Goal: Task Accomplishment & Management: Manage account settings

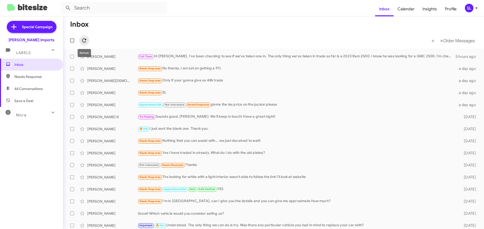
click at [85, 39] on icon at bounding box center [84, 41] width 4 height 4
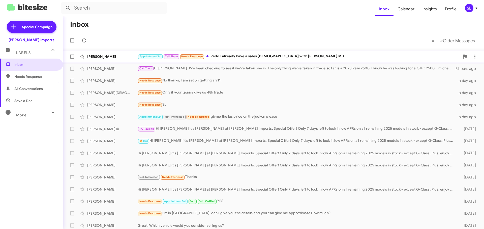
click at [264, 59] on div "Appointment Set Call Them Needs Response Redo I already have a sales [DEMOGRAPH…" at bounding box center [299, 57] width 322 height 6
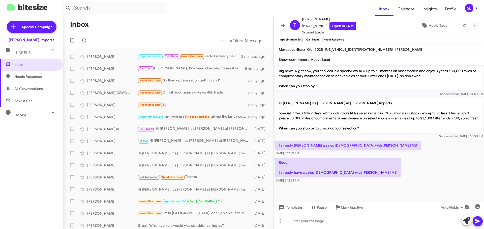
scroll to position [233, 0]
click at [346, 27] on link "Open in CRM" at bounding box center [342, 26] width 26 height 8
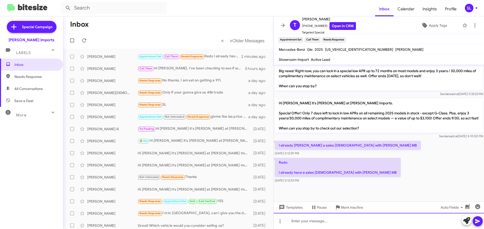
click at [322, 222] on div at bounding box center [379, 221] width 210 height 16
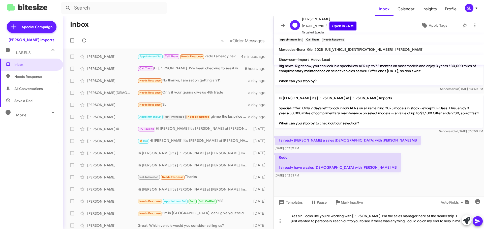
click at [342, 25] on link "Open in CRM" at bounding box center [342, 26] width 26 height 8
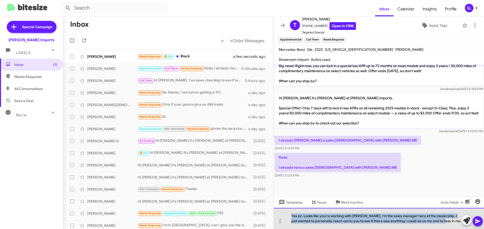
drag, startPoint x: 442, startPoint y: 222, endPoint x: 285, endPoint y: 211, distance: 157.3
click at [285, 211] on div "Yes sir. Looks like you're working with [PERSON_NAME]. I'm the sales manager he…" at bounding box center [379, 218] width 210 height 21
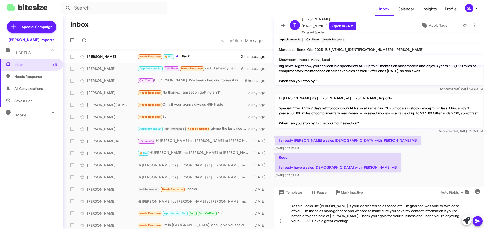
click at [480, 222] on icon at bounding box center [477, 222] width 6 height 6
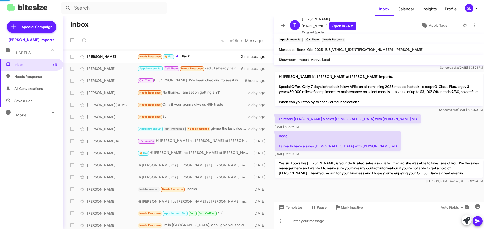
scroll to position [262, 0]
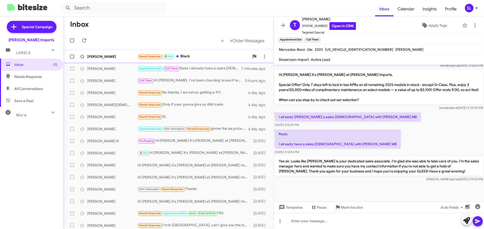
click at [195, 52] on div "[PERSON_NAME] Needs Response 🔥 Hot Black 3 minutes ago" at bounding box center [168, 57] width 202 height 10
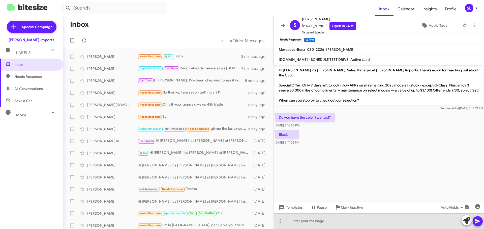
click at [306, 224] on div at bounding box center [379, 221] width 210 height 16
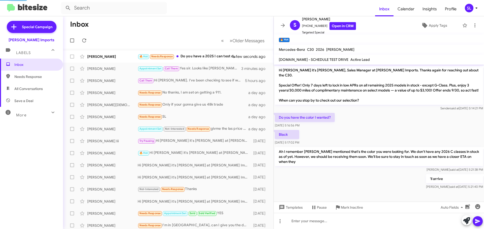
scroll to position [8, 0]
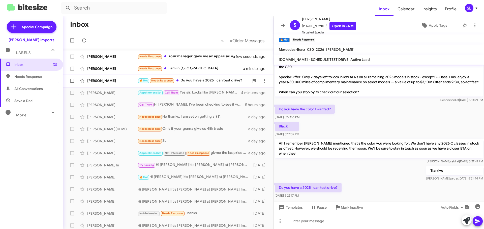
click at [212, 79] on div "🔥 Hot Needs Response Do you have a 2025 I can test drive?" at bounding box center [194, 81] width 112 height 6
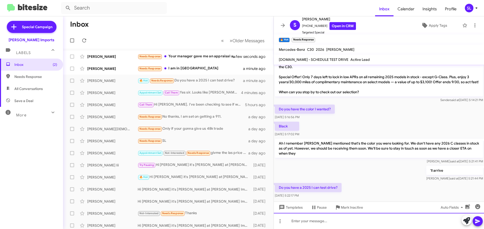
click at [330, 223] on div at bounding box center [379, 221] width 210 height 16
click at [338, 224] on div "Absolutely we do." at bounding box center [379, 221] width 210 height 16
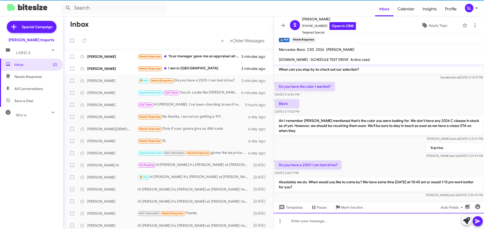
scroll to position [32, 0]
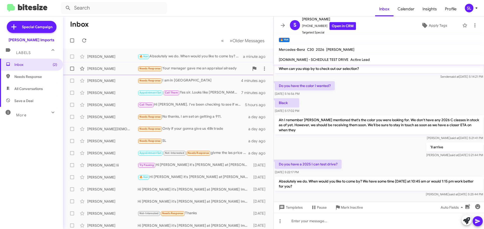
click at [214, 66] on div "Needs Response Your manager gave me an appraisal already" at bounding box center [194, 69] width 112 height 6
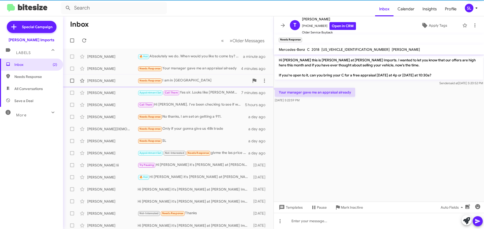
click at [205, 81] on div "Needs Response I am in [GEOGRAPHIC_DATA]" at bounding box center [194, 81] width 112 height 6
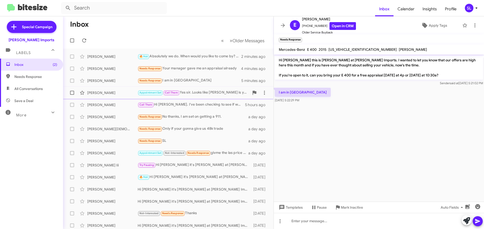
click at [199, 91] on div "Appointment Set Call Them Yes sir. Looks like [PERSON_NAME] is your dedicated s…" at bounding box center [194, 93] width 112 height 6
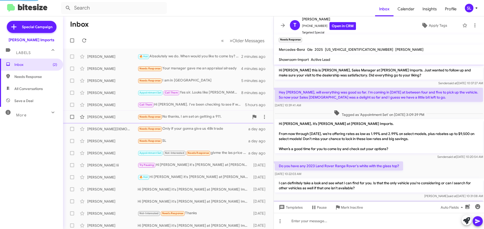
scroll to position [262, 0]
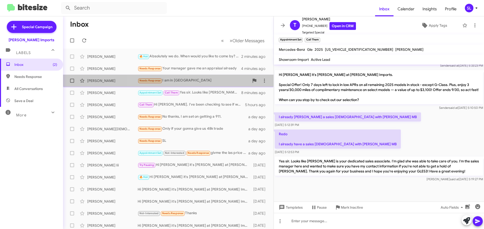
click at [201, 82] on div "Needs Response I am in [GEOGRAPHIC_DATA]" at bounding box center [194, 81] width 112 height 6
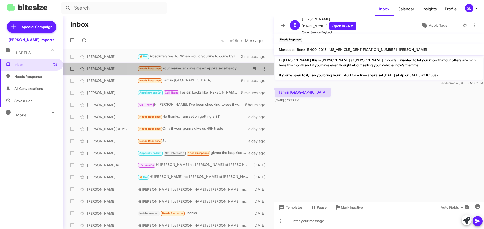
click at [224, 70] on div "Needs Response Your manager gave me an appraisal already" at bounding box center [194, 69] width 112 height 6
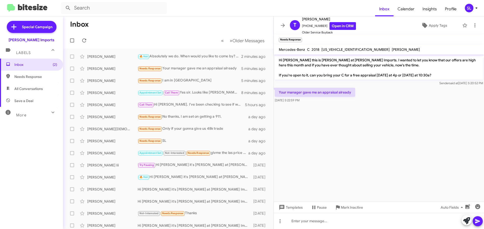
click at [348, 50] on span "[US_VEHICLE_IDENTIFICATION_NUMBER]" at bounding box center [355, 49] width 68 height 5
copy span "[US_VEHICLE_IDENTIFICATION_NUMBER]"
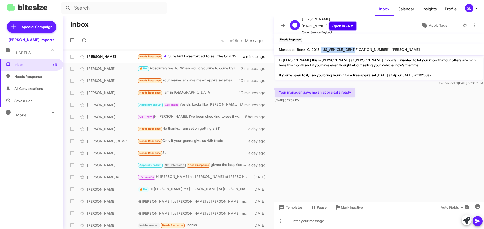
click at [339, 27] on link "Open in CRM" at bounding box center [342, 26] width 26 height 8
click at [198, 66] on div "🔥 Hot Absolutely we do. When would you like to come by? We have some time [DATE…" at bounding box center [194, 69] width 112 height 6
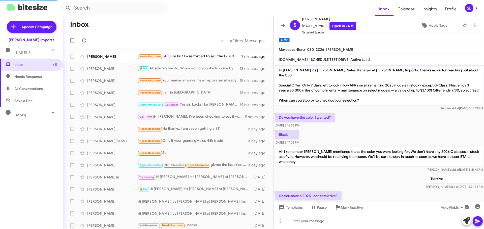
scroll to position [32, 0]
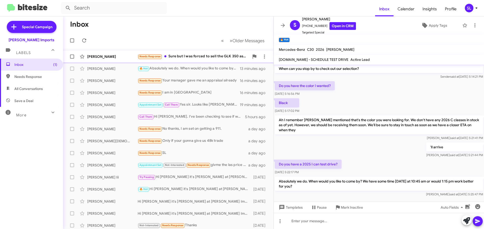
click at [202, 57] on div "Needs Response Sure but I was forced to sell the GLK 350 as your team wanted $3…" at bounding box center [194, 57] width 112 height 6
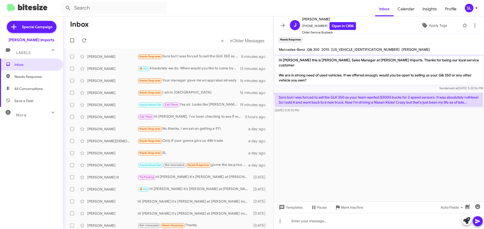
click at [346, 48] on span "[US_VEHICLE_IDENTIFICATION_NUMBER]" at bounding box center [365, 49] width 68 height 5
copy span "[US_VEHICLE_IDENTIFICATION_NUMBER]"
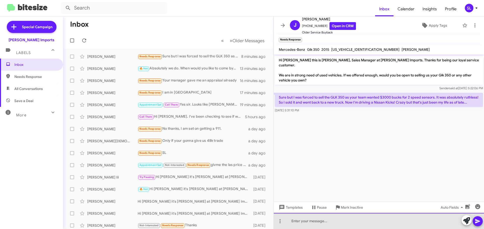
click at [325, 223] on div at bounding box center [379, 221] width 210 height 16
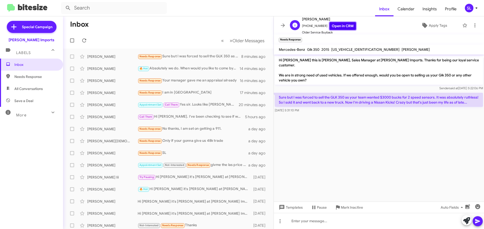
click at [342, 25] on link "Open in CRM" at bounding box center [342, 26] width 26 height 8
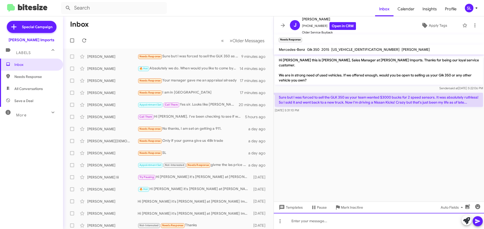
click at [339, 220] on div at bounding box center [379, 221] width 210 height 16
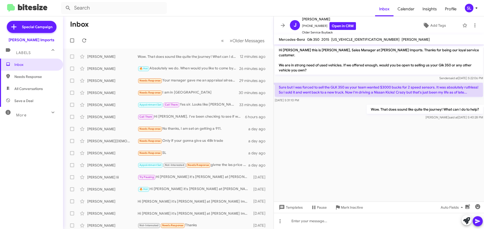
click at [89, 42] on mat-toolbar-row "« Previous » Next Older Messages" at bounding box center [168, 40] width 210 height 16
click at [79, 42] on div at bounding box center [73, 41] width 12 height 10
click at [82, 40] on icon at bounding box center [84, 41] width 6 height 6
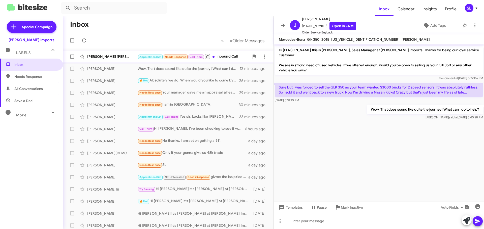
click at [231, 55] on div "Appointment Set Needs Response Call Them Inbound Call" at bounding box center [194, 56] width 112 height 6
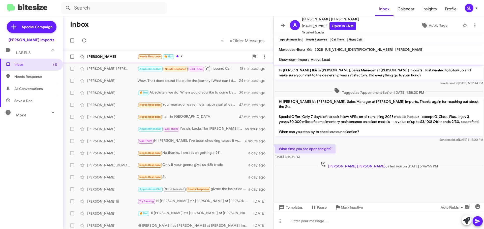
click at [200, 54] on div "Needs Response 🔥 Hot 7" at bounding box center [194, 57] width 112 height 6
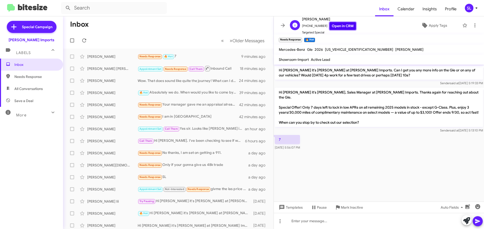
click at [334, 24] on link "Open in CRM" at bounding box center [342, 26] width 26 height 8
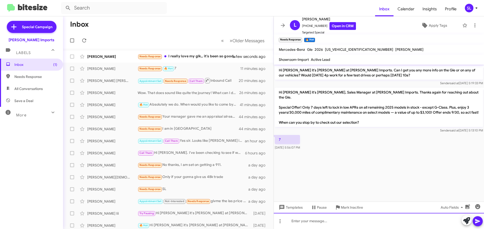
click at [329, 222] on div at bounding box center [379, 221] width 210 height 16
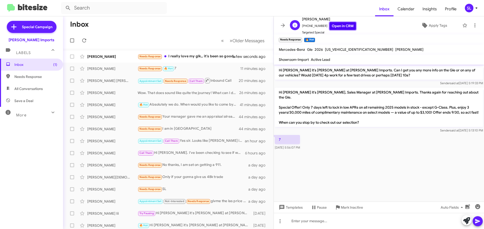
click at [337, 28] on link "Open in CRM" at bounding box center [342, 26] width 26 height 8
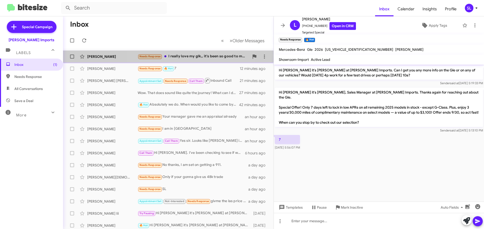
click at [184, 57] on div "Needs Response I really love my glk,, it's been so good to me..I'll be glad to …" at bounding box center [194, 57] width 112 height 6
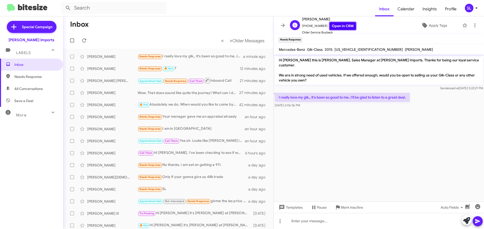
click at [340, 24] on link "Open in CRM" at bounding box center [342, 26] width 26 height 8
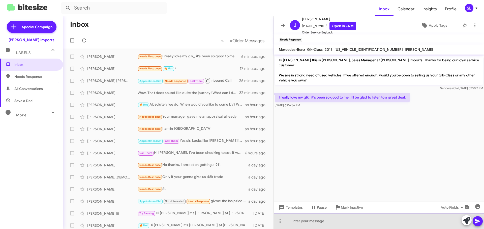
click at [327, 222] on div at bounding box center [379, 221] width 210 height 16
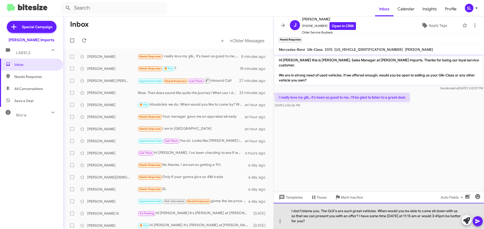
click at [357, 217] on div "I don't blame you. The GLK's are such great vehicles. When would you be able to…" at bounding box center [379, 216] width 210 height 26
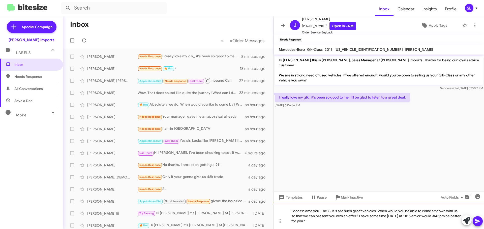
click at [357, 216] on div "I don't blame you. The GLK's are such great vehicles. When would you be able to…" at bounding box center [379, 216] width 210 height 26
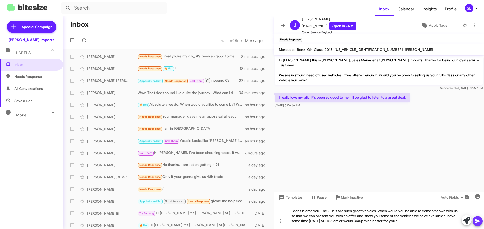
click at [477, 221] on icon at bounding box center [477, 222] width 5 height 4
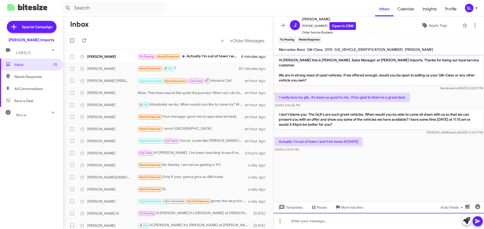
click at [354, 222] on div at bounding box center [379, 221] width 210 height 16
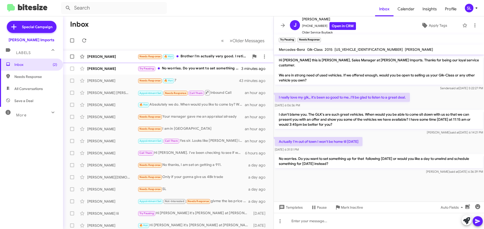
click at [200, 54] on div "Needs Response 🔥 Hot Brother I'm actually very good. I retired [DATE]. I stay h…" at bounding box center [194, 57] width 112 height 6
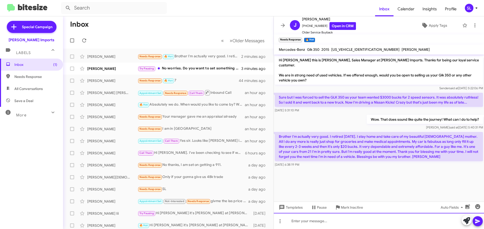
click at [341, 223] on div at bounding box center [379, 221] width 210 height 16
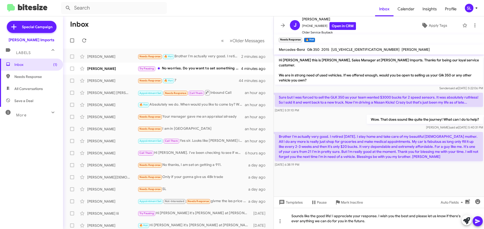
click at [476, 223] on icon at bounding box center [477, 222] width 5 height 4
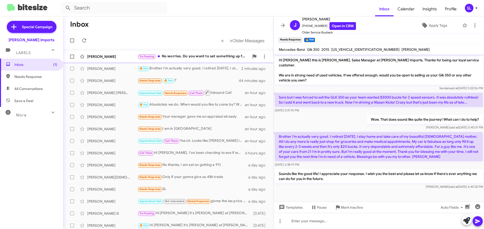
click at [181, 57] on div "Try Pausing No worries. Do you want to set something up for that following [DAT…" at bounding box center [194, 57] width 112 height 6
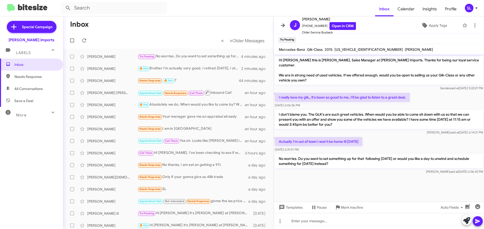
click at [281, 24] on icon at bounding box center [283, 25] width 6 height 6
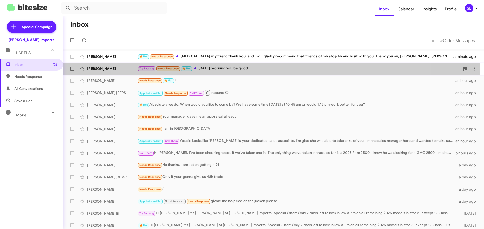
click at [263, 66] on div "Try Pausing Needs Response 🔥 Hot [DATE] morning will be good" at bounding box center [299, 69] width 322 height 6
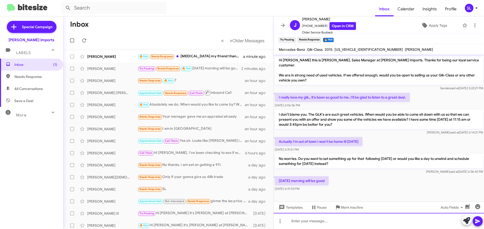
click at [331, 221] on div at bounding box center [379, 221] width 210 height 16
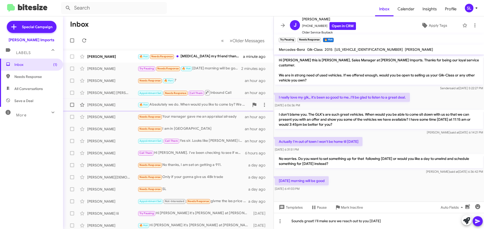
click at [213, 106] on div "🔥 Hot Absolutely we do. When would you like to come by? We have some time [DATE…" at bounding box center [194, 105] width 112 height 6
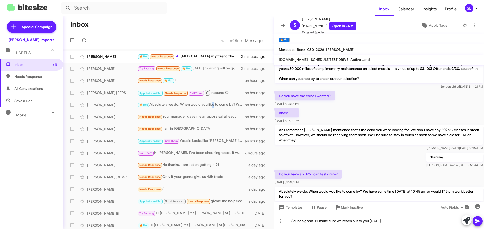
scroll to position [32, 0]
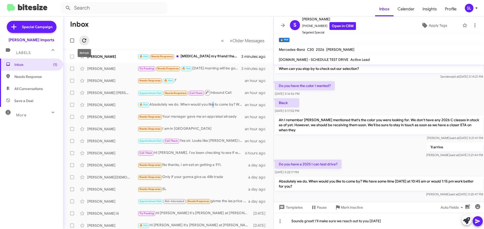
click at [84, 42] on icon at bounding box center [84, 41] width 6 height 6
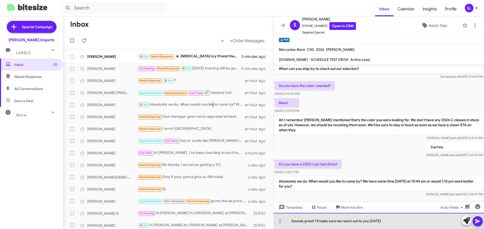
drag, startPoint x: 394, startPoint y: 223, endPoint x: 272, endPoint y: 224, distance: 122.4
click at [285, 225] on div "Sounds great! I'll make sure we reach out to you [DATE]" at bounding box center [379, 221] width 210 height 16
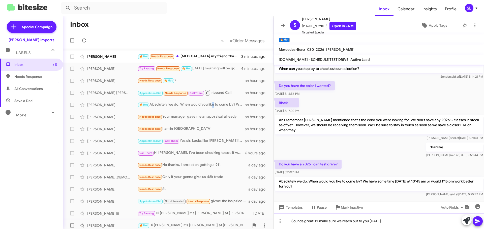
copy div "Sounds great! I'll make sure we reach out to you [DATE]"
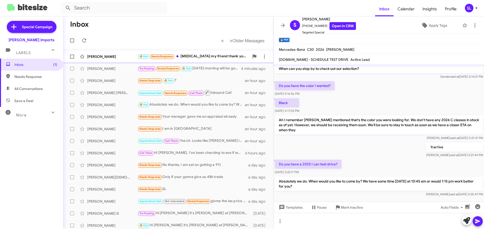
click at [197, 58] on div "🔥 Hot Needs Response [MEDICAL_DATA] my friend thank you, and I will gladly reco…" at bounding box center [194, 57] width 112 height 6
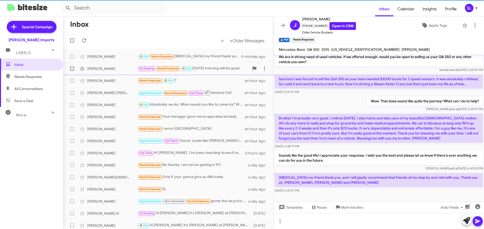
click at [204, 70] on div "Try Pausing Needs Response 🔥 Hot [DATE] morning will be good" at bounding box center [194, 69] width 112 height 6
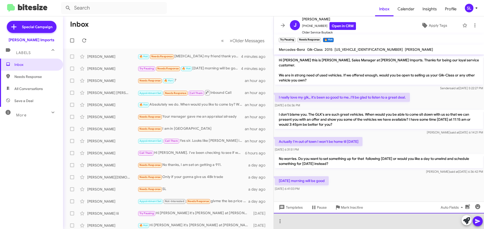
click at [315, 223] on div at bounding box center [379, 221] width 210 height 16
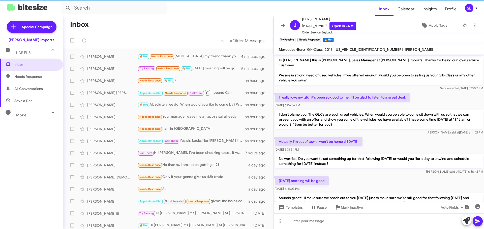
scroll to position [17, 0]
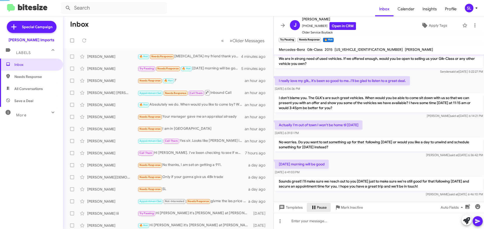
click at [321, 207] on span "Pause" at bounding box center [322, 207] width 10 height 9
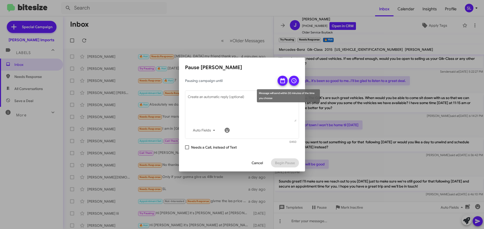
click at [285, 82] on icon at bounding box center [282, 81] width 6 height 6
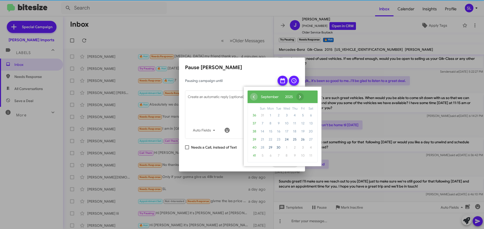
click at [304, 98] on span "›" at bounding box center [300, 97] width 8 height 8
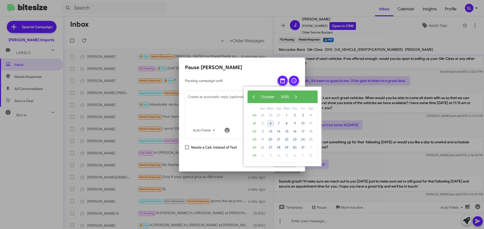
click at [273, 124] on span "6" at bounding box center [270, 124] width 8 height 8
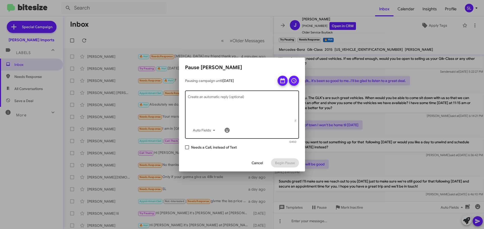
click at [235, 104] on textarea "Create an automatic reply (optional)" at bounding box center [242, 109] width 109 height 26
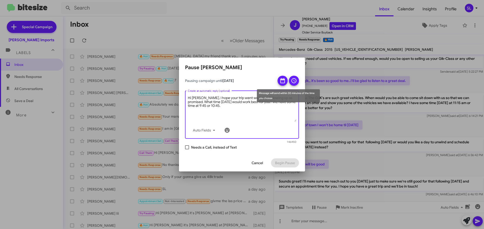
type textarea "Hi [PERSON_NAME]. I hope your trip went well! Just following up as promised. Wh…"
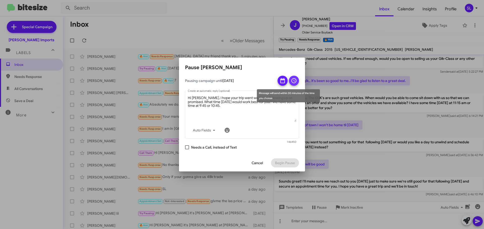
click at [292, 80] on icon at bounding box center [294, 81] width 6 height 6
click at [277, 92] on div "Message will send within 30 minutes of the time you choose" at bounding box center [288, 95] width 63 height 13
click at [294, 83] on icon at bounding box center [294, 81] width 6 height 6
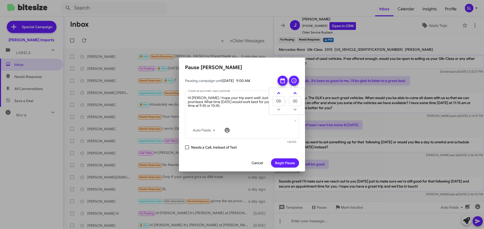
click at [294, 109] on td at bounding box center [294, 110] width 13 height 6
click at [279, 94] on span at bounding box center [278, 93] width 3 height 3
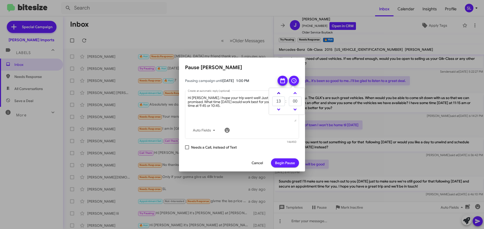
click at [279, 94] on span at bounding box center [278, 93] width 3 height 3
type input "15"
click at [285, 163] on span "Begin Pause" at bounding box center [285, 163] width 20 height 9
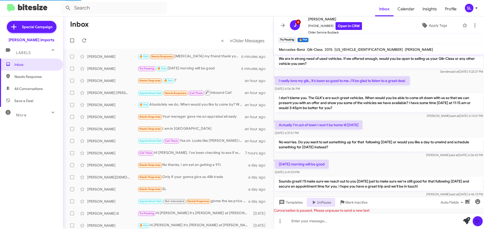
scroll to position [70, 0]
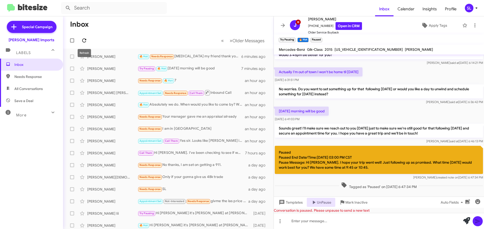
click at [83, 40] on icon at bounding box center [84, 41] width 6 height 6
